Goal: Navigation & Orientation: Find specific page/section

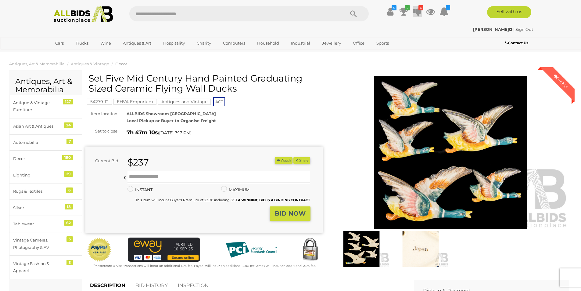
click at [415, 12] on icon at bounding box center [417, 11] width 9 height 11
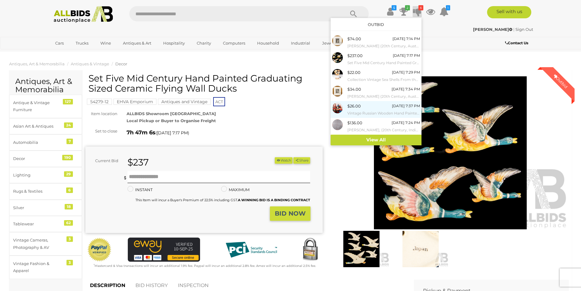
click at [361, 112] on small "Vintage Russian Wooden Hand Painted Babushka Doll with Seven Layers" at bounding box center [383, 113] width 73 height 7
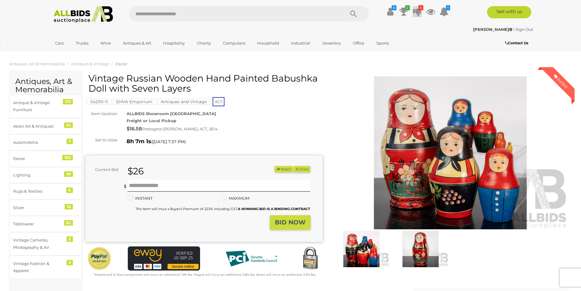
click at [420, 9] on icon "6" at bounding box center [420, 7] width 5 height 5
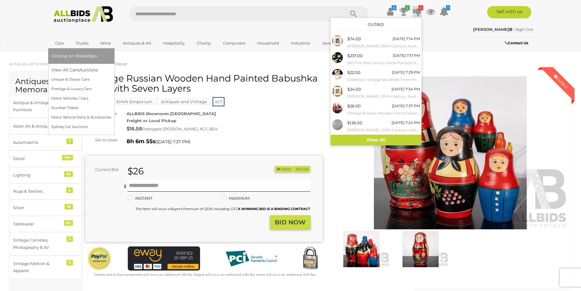
click at [62, 43] on link "Cars" at bounding box center [59, 43] width 16 height 10
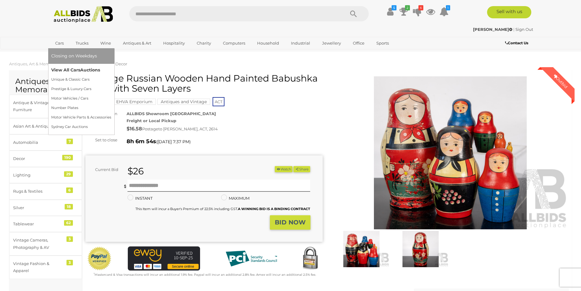
drag, startPoint x: 77, startPoint y: 69, endPoint x: 92, endPoint y: 70, distance: 15.0
click at [78, 69] on link "View All Cars Auctions" at bounding box center [81, 69] width 60 height 9
